Goal: Task Accomplishment & Management: Manage account settings

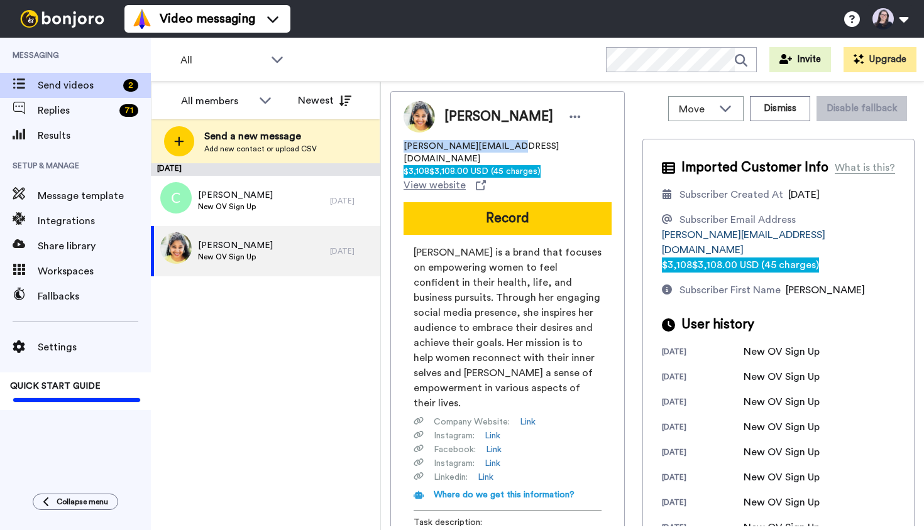
click at [802, 260] on span "$3,108.00 USD (45 charges)" at bounding box center [755, 265] width 127 height 10
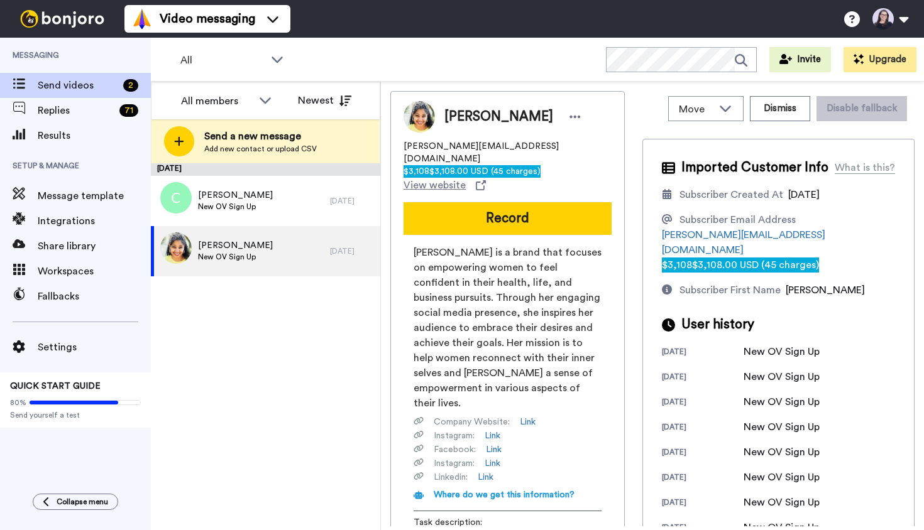
click at [911, 530] on div "×" at bounding box center [462, 536] width 924 height 13
click at [791, 109] on button "Dismiss" at bounding box center [780, 108] width 60 height 25
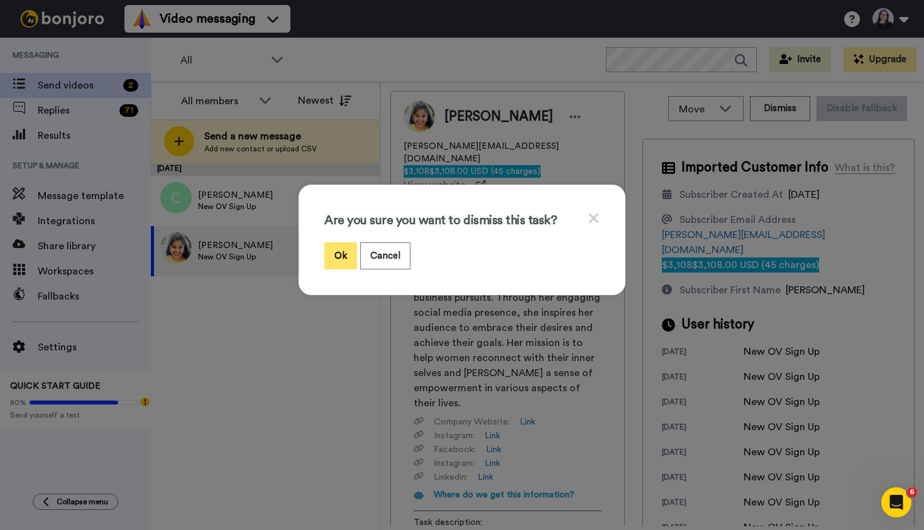
click at [329, 255] on button "Ok" at bounding box center [340, 256] width 33 height 27
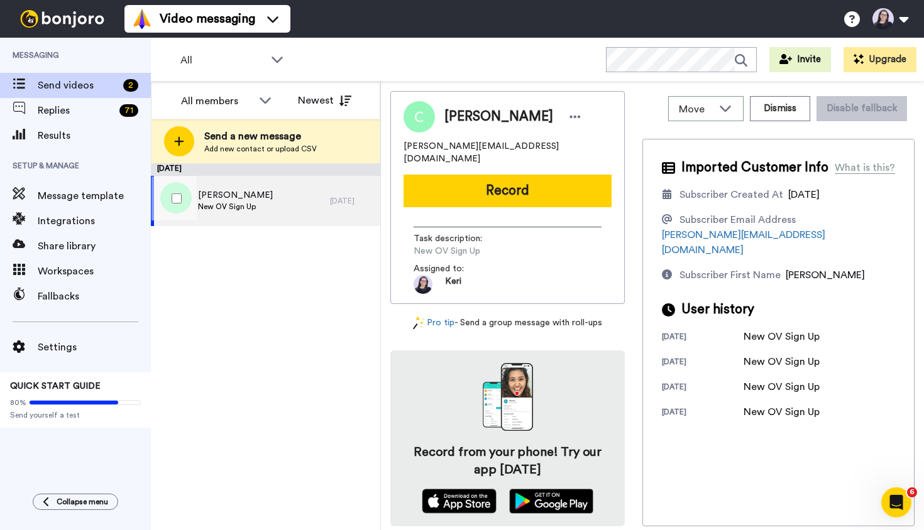
click at [238, 204] on span "New OV Sign Up" at bounding box center [235, 207] width 75 height 10
drag, startPoint x: 512, startPoint y: 144, endPoint x: 400, endPoint y: 146, distance: 112.5
click at [400, 146] on div "[PERSON_NAME] [PERSON_NAME][EMAIL_ADDRESS][DOMAIN_NAME] Record Task description…" at bounding box center [507, 197] width 234 height 213
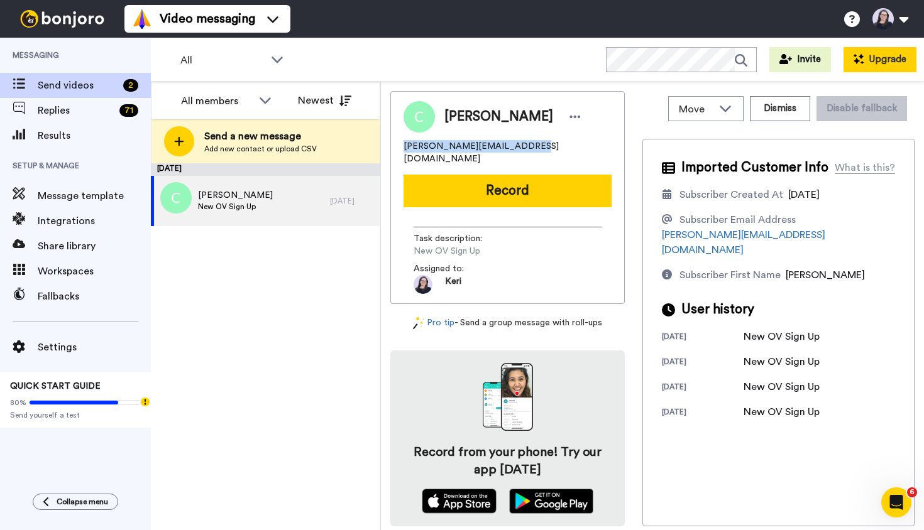
copy span "[PERSON_NAME][EMAIL_ADDRESS][DOMAIN_NAME]"
click at [779, 102] on button "Dismiss" at bounding box center [780, 108] width 60 height 25
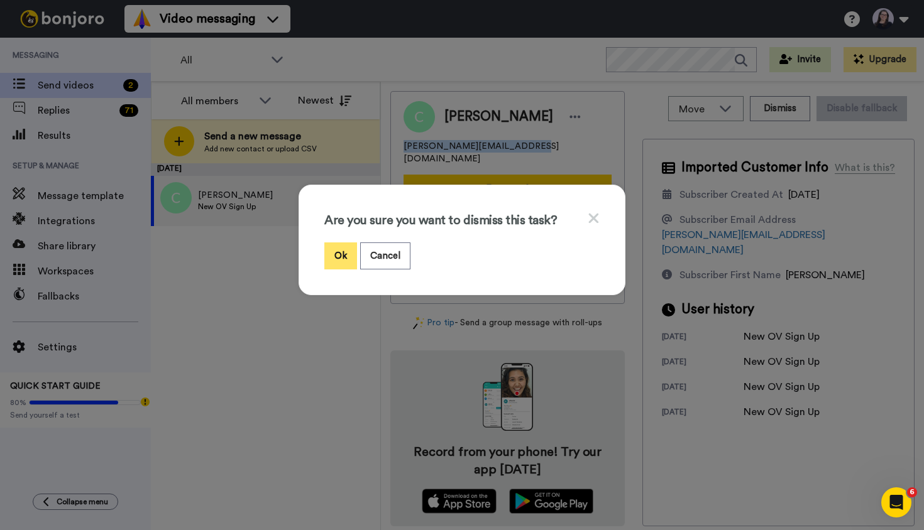
click at [339, 259] on button "Ok" at bounding box center [340, 256] width 33 height 27
